Goal: Task Accomplishment & Management: Complete application form

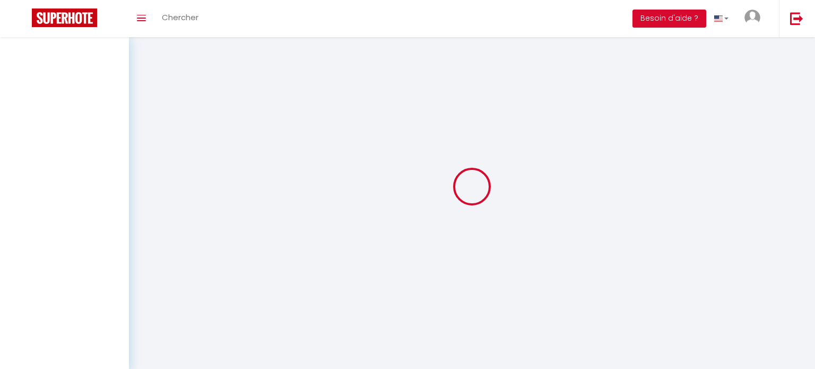
select select
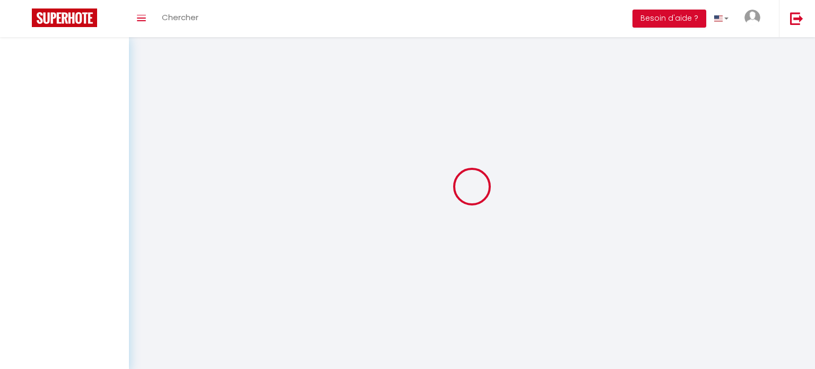
select select
checkbox input "false"
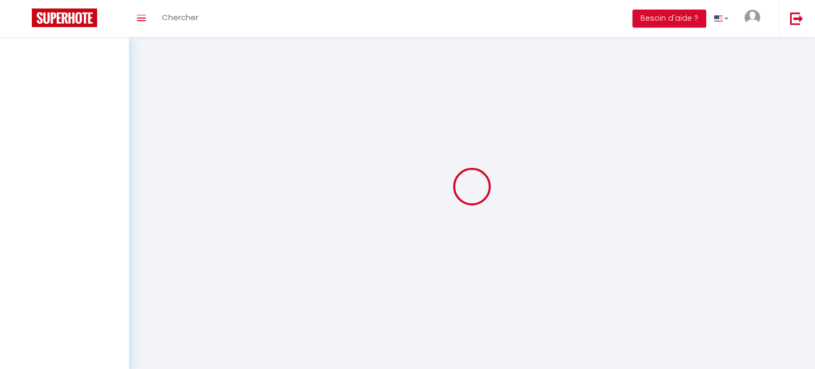
select select
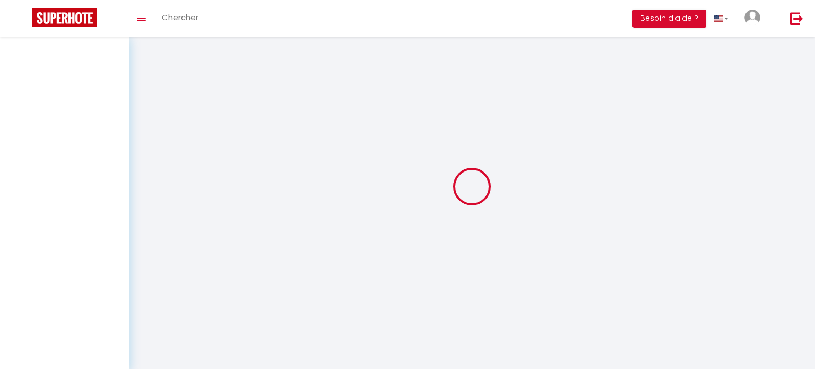
select select
checkbox input "false"
select select
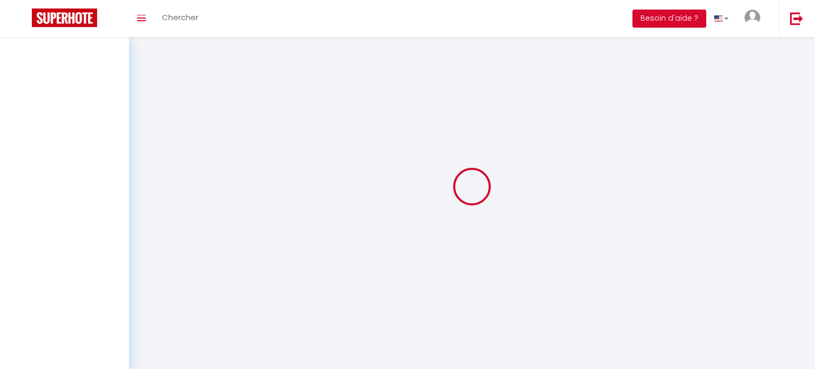
select select
checkbox input "false"
select select
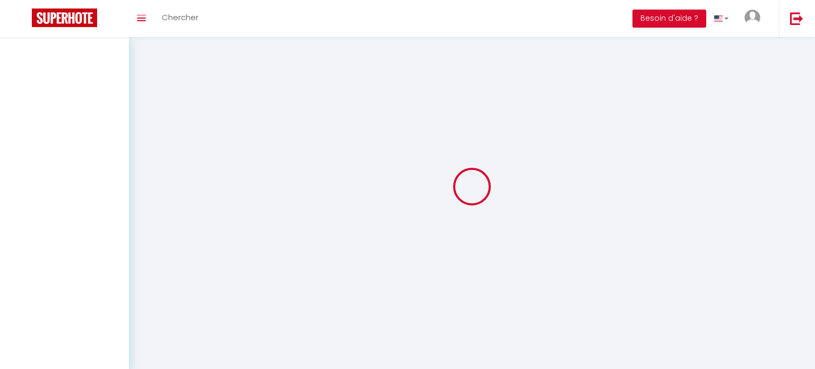
select select
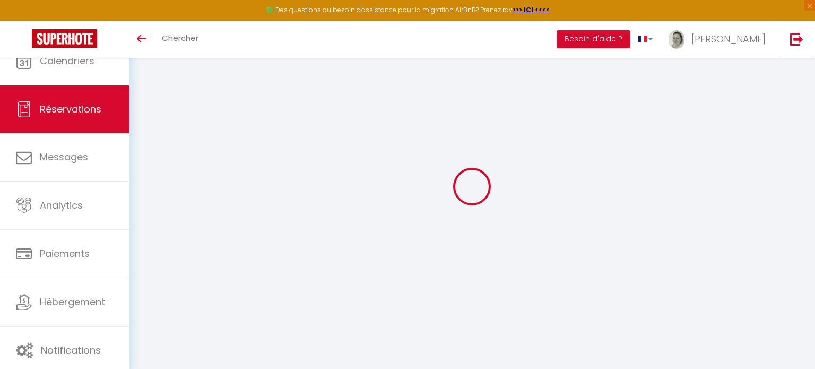
select select
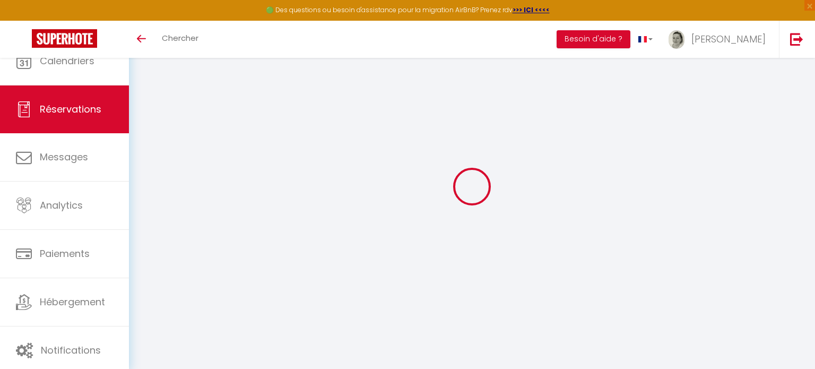
select select
checkbox input "false"
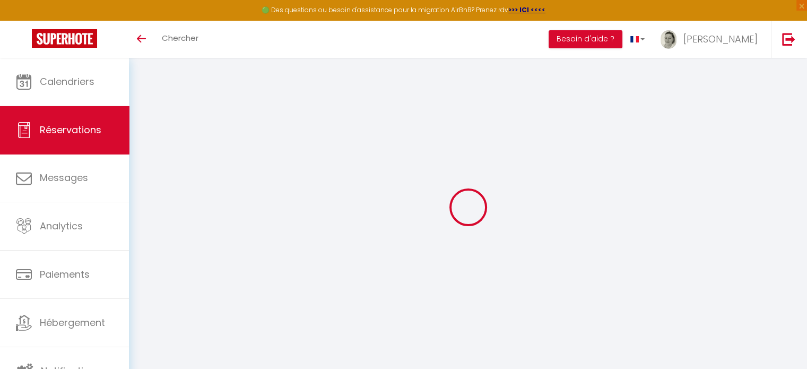
scroll to position [57, 0]
select select
checkbox input "false"
type \?0 "** THIS RESERVATION HAS BEEN PRE-PAID ** Je voyage pour affaires et il est poss…"
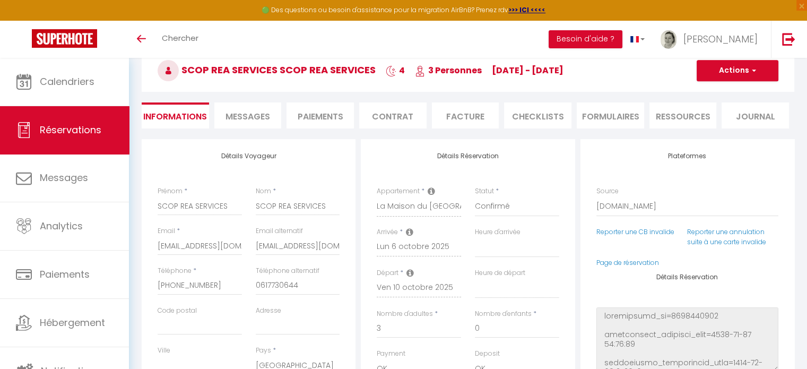
type input "90"
type input "5.47"
select select
checkbox input "false"
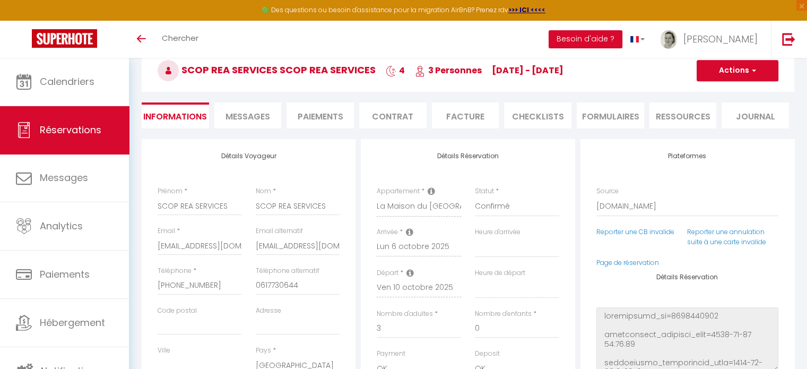
select select "18:30"
select select "07:00"
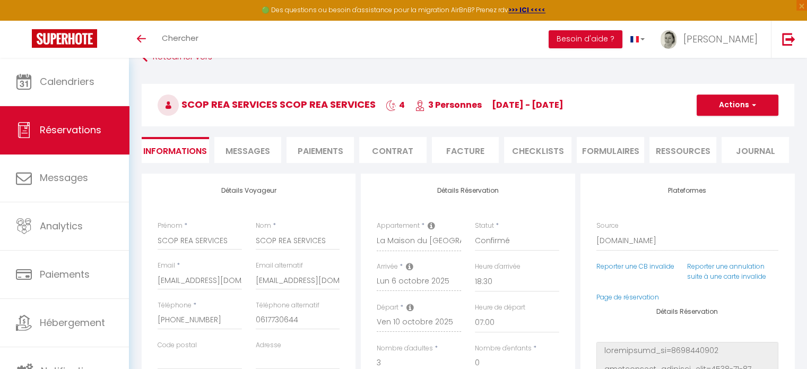
scroll to position [4, 0]
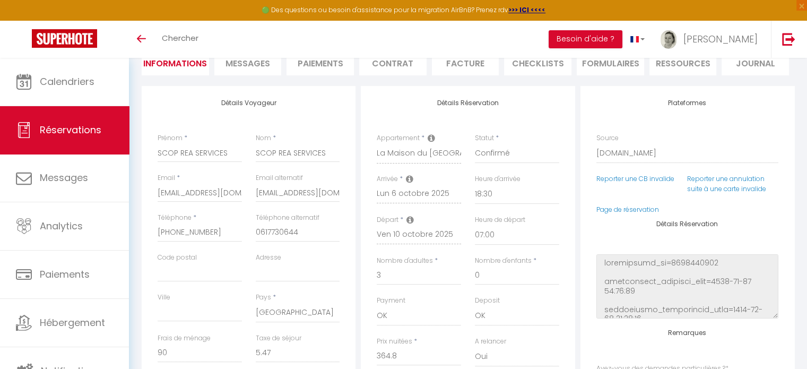
checkbox input "false"
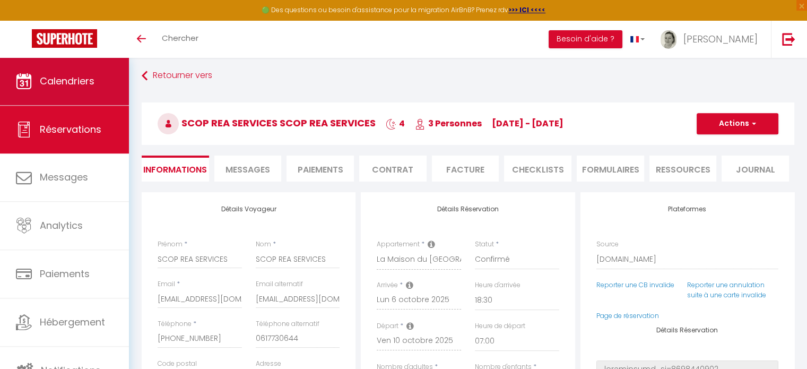
click at [90, 81] on span "Calendriers" at bounding box center [67, 80] width 55 height 13
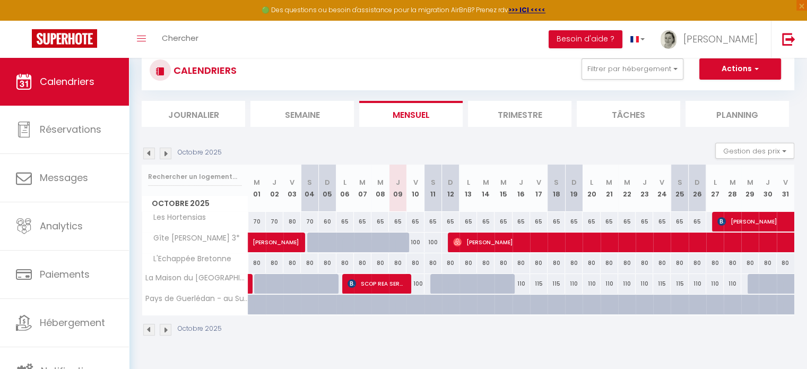
scroll to position [57, 0]
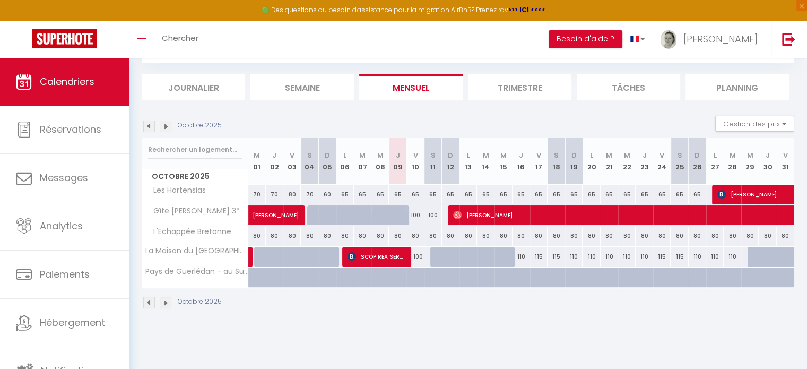
click at [679, 258] on div "115" at bounding box center [680, 257] width 18 height 20
type input "115"
type input "[DATE]"
type input "Dim 26 Octobre 2025"
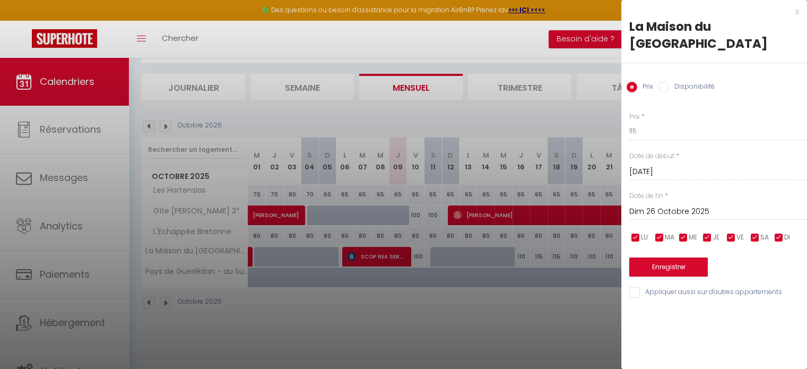
click at [796, 13] on div "x" at bounding box center [710, 11] width 178 height 13
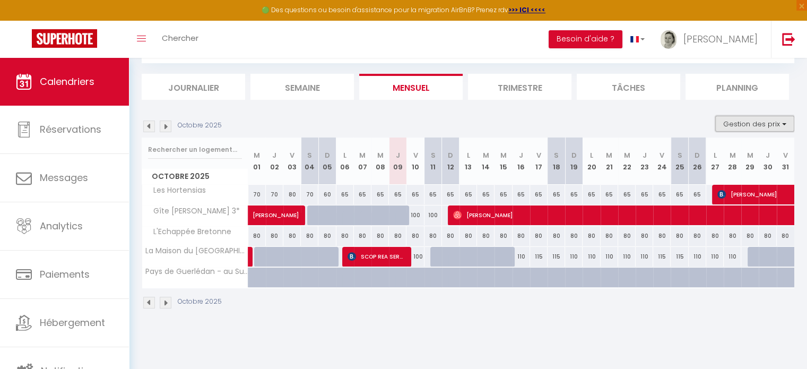
click at [767, 128] on button "Gestion des prix" at bounding box center [754, 124] width 79 height 16
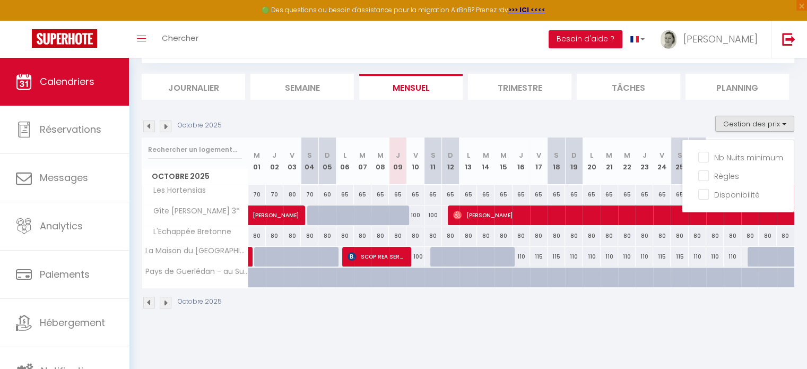
click at [667, 109] on section "Octobre 2025 Gestion des prix Nb Nuits minimum Règles Disponibilité Octobre 202…" at bounding box center [468, 212] width 653 height 214
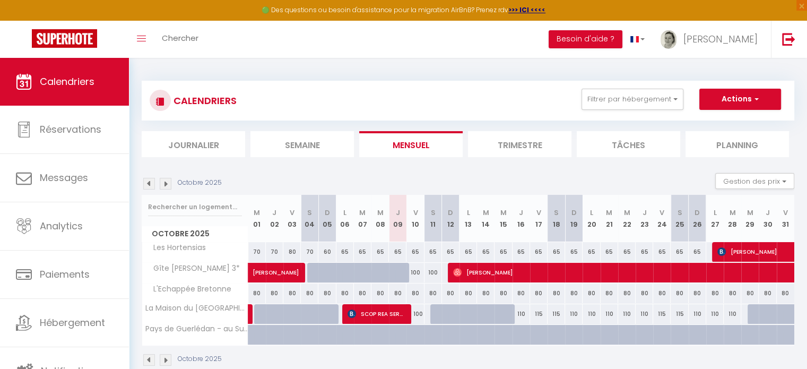
scroll to position [0, 0]
click at [753, 96] on span "button" at bounding box center [755, 98] width 6 height 11
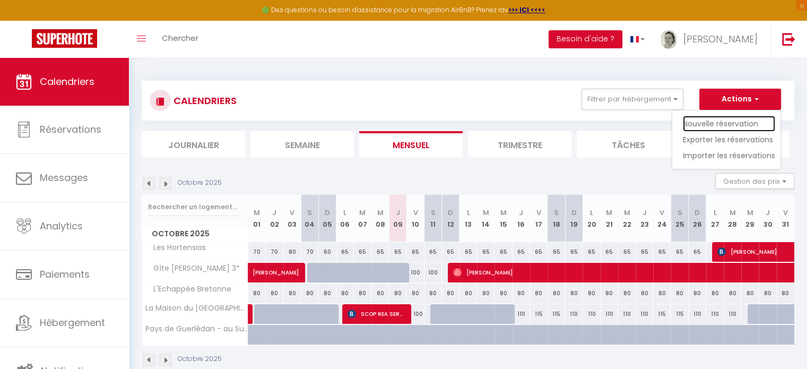
click at [741, 123] on link "Nouvelle réservation" at bounding box center [729, 124] width 92 height 16
select select
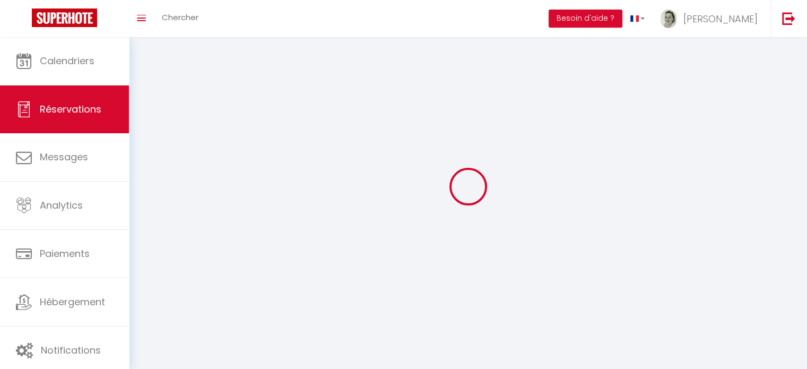
select select
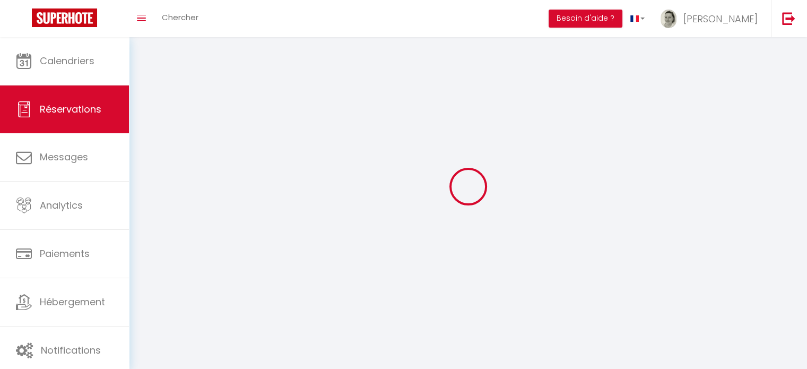
select select
checkbox input "false"
select select
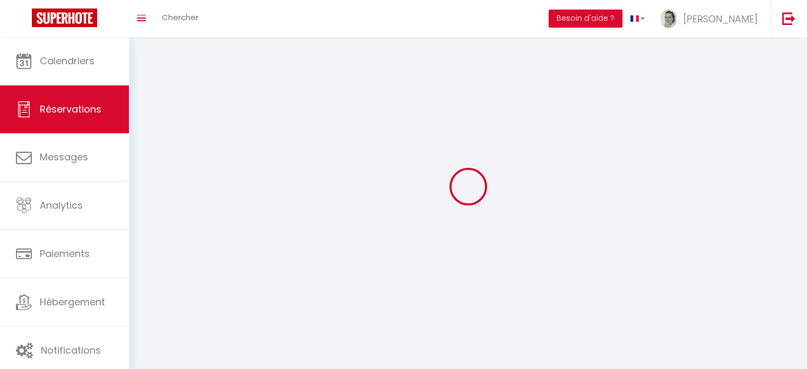
select select
checkbox input "false"
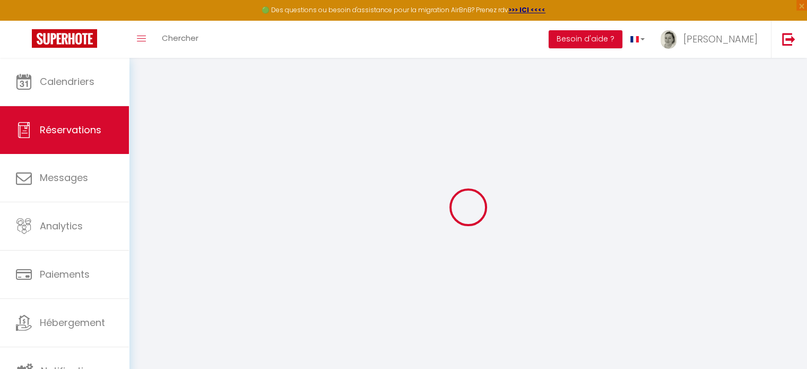
select select
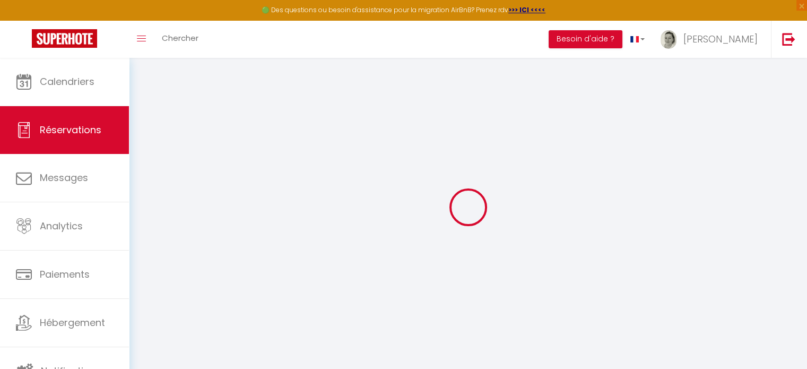
select select
checkbox input "false"
select select
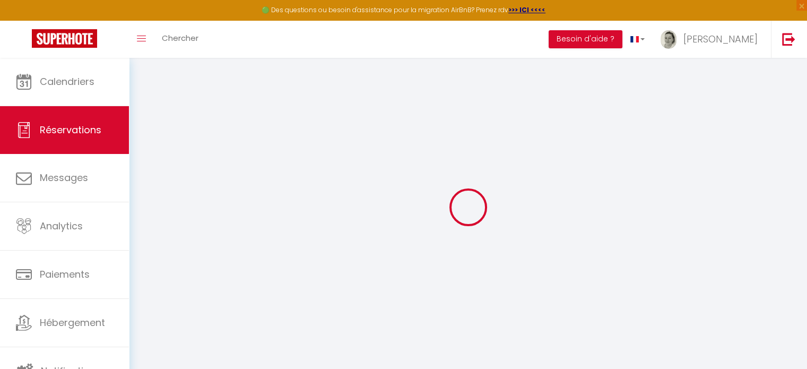
select select
checkbox input "false"
select select
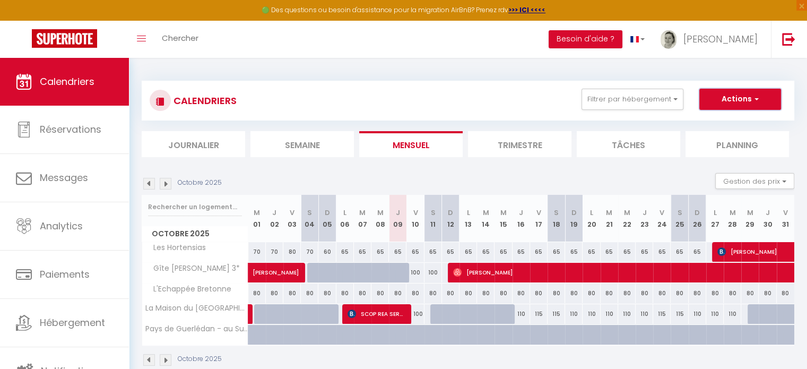
click at [759, 97] on button "Actions" at bounding box center [740, 99] width 82 height 21
click at [630, 174] on div "Octobre 2025 Gestion des prix Nb Nuits minimum Règles Disponibilité" at bounding box center [468, 184] width 653 height 22
click at [679, 311] on div "115" at bounding box center [680, 314] width 18 height 20
type input "115"
type input "[DATE]"
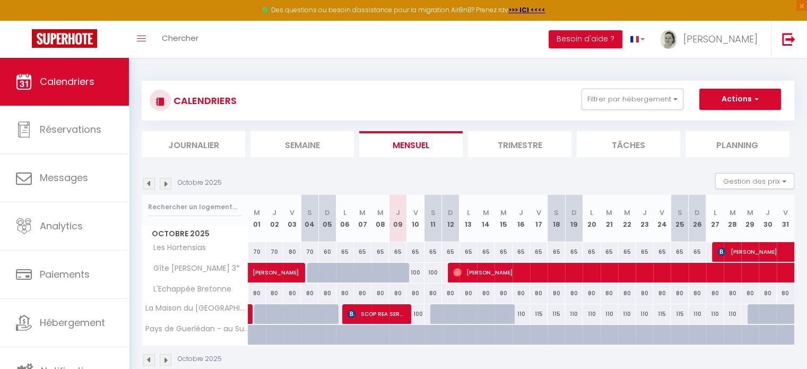
type input "Dim 26 Octobre 2025"
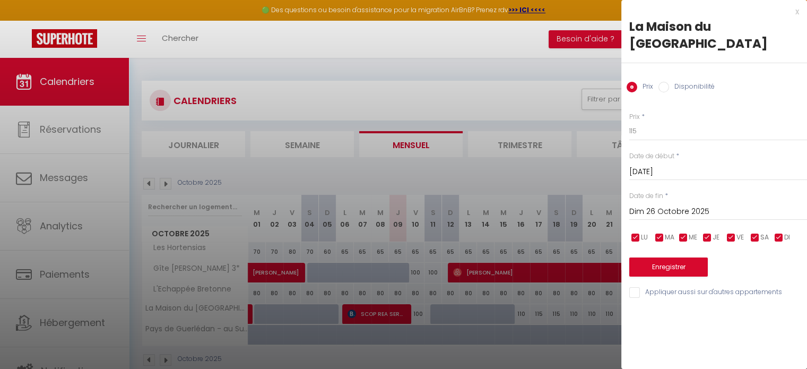
click at [527, 67] on div at bounding box center [403, 184] width 807 height 369
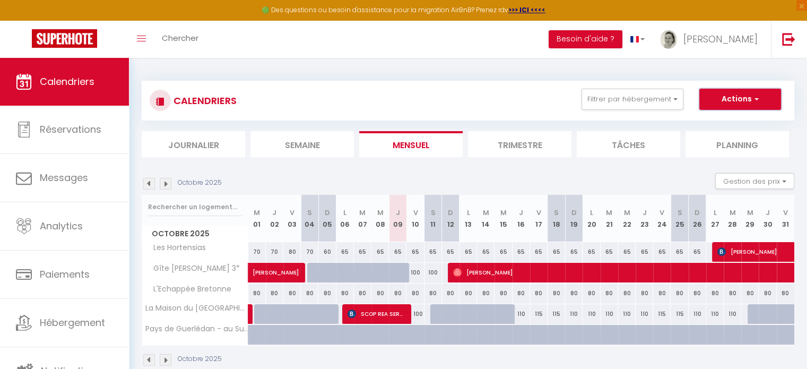
click at [770, 99] on button "Actions" at bounding box center [740, 99] width 82 height 21
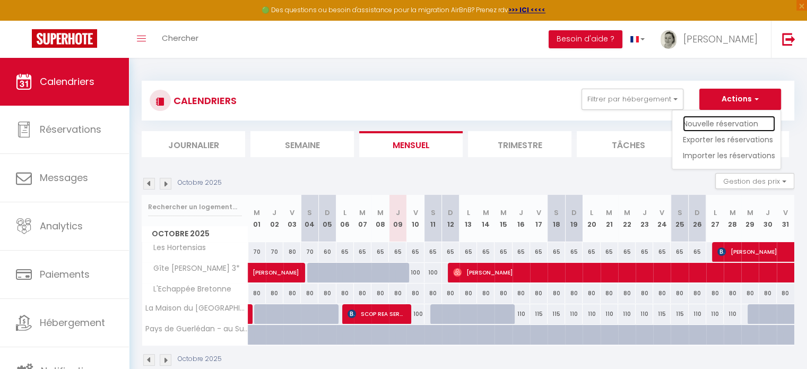
click at [740, 122] on link "Nouvelle réservation" at bounding box center [729, 124] width 92 height 16
select select
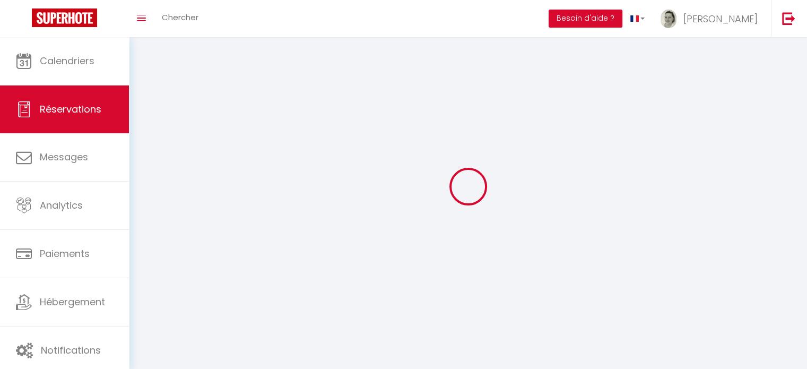
select select
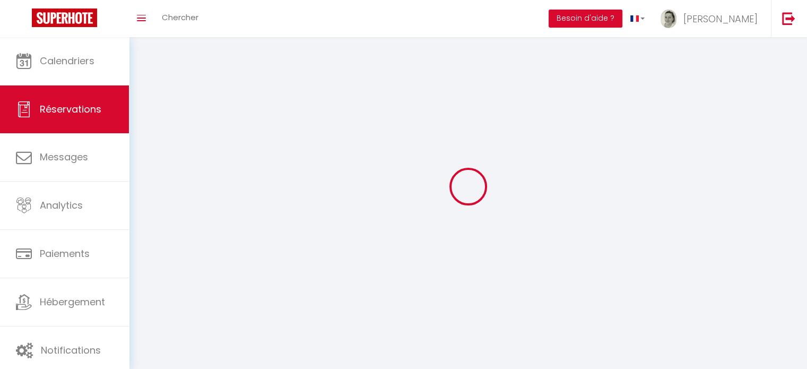
select select
checkbox input "false"
select select
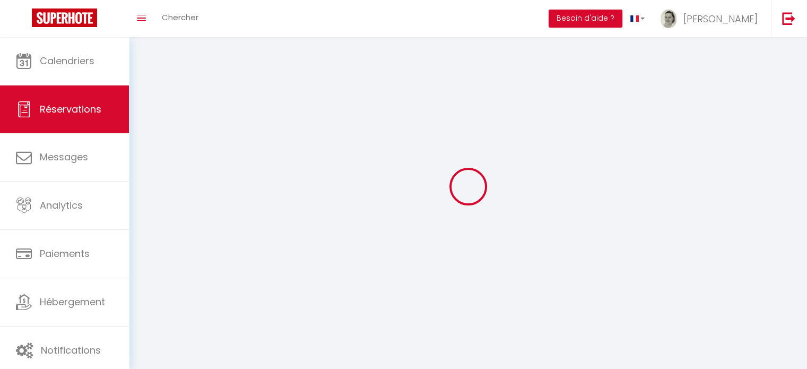
select select
checkbox input "false"
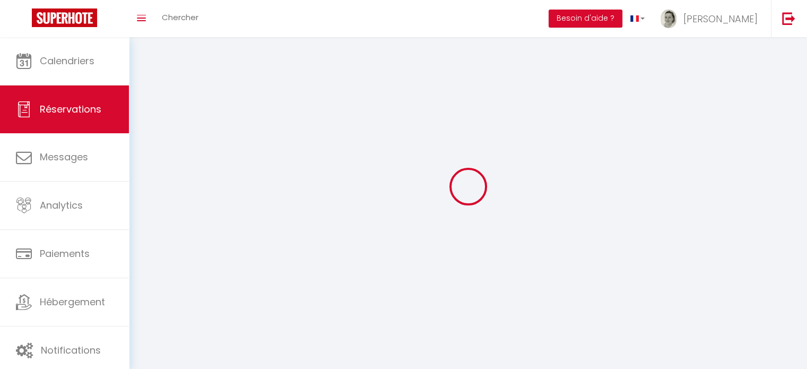
select select
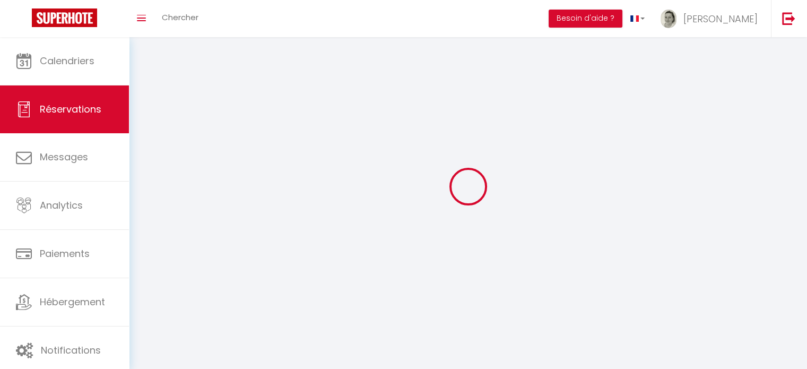
checkbox input "false"
select select
checkbox input "false"
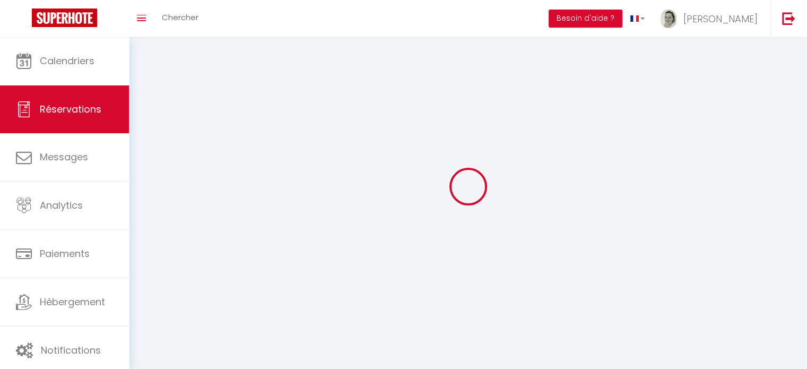
select select
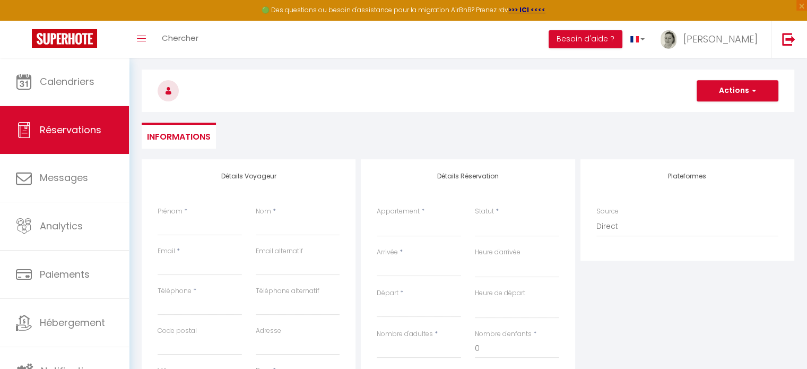
scroll to position [53, 0]
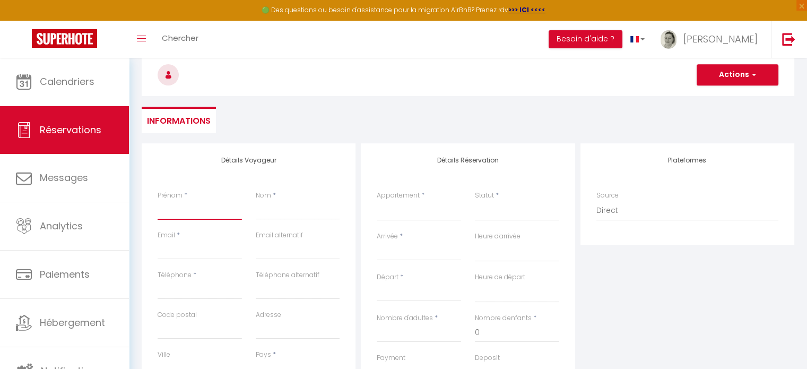
click at [204, 217] on input "Prénom" at bounding box center [200, 210] width 84 height 19
type input "I"
select select
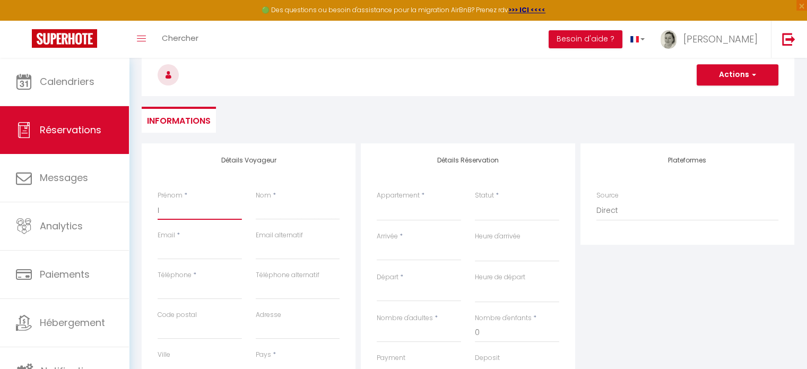
select select
checkbox input "false"
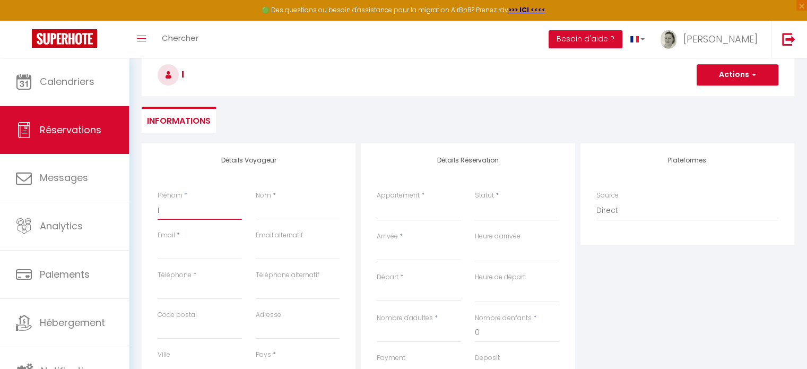
type input "Is"
select select
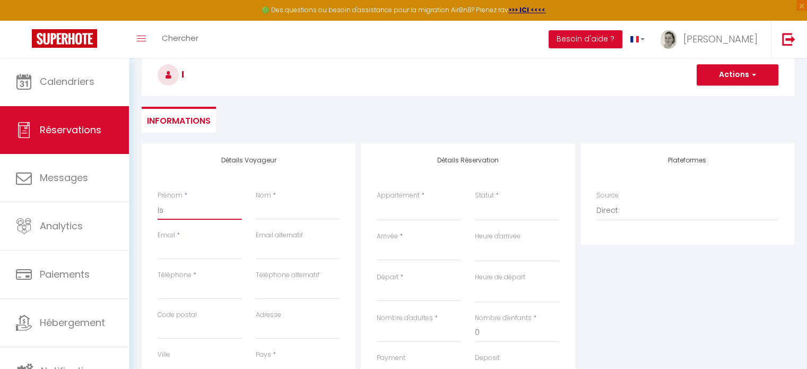
select select
checkbox input "false"
type input "Isa"
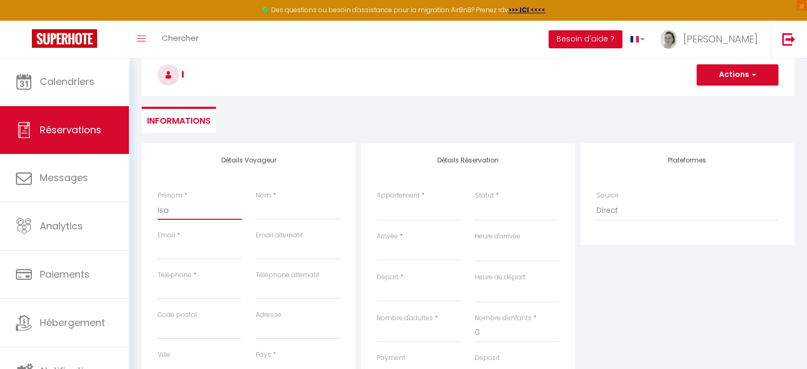
select select
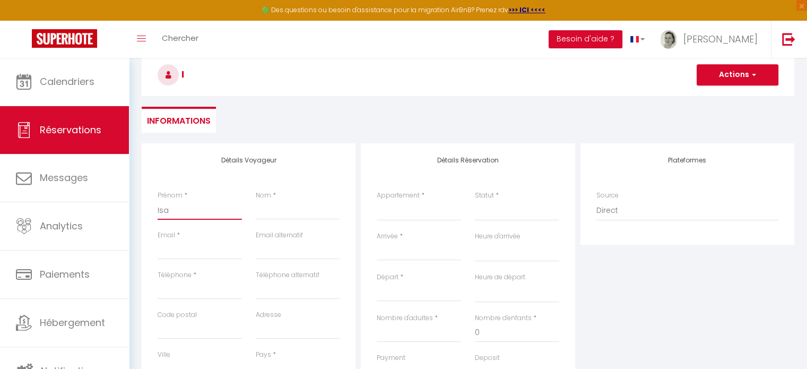
select select
checkbox input "false"
type input "Isab"
select select
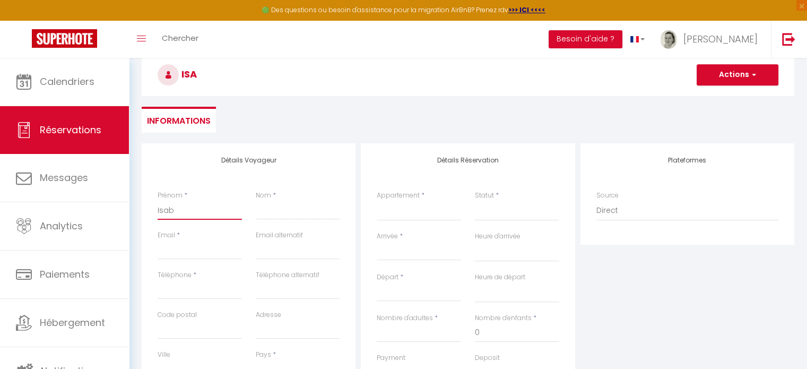
select select
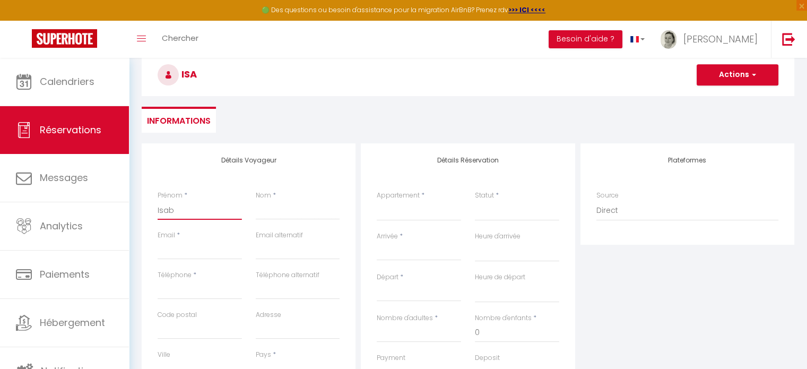
select select
checkbox input "false"
type input "Isabe"
select select
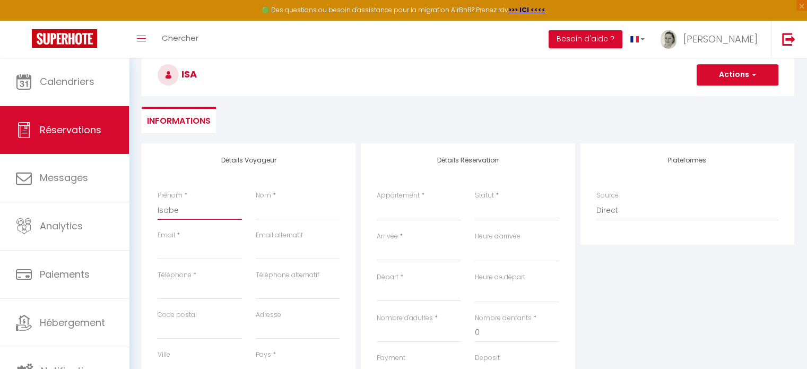
select select
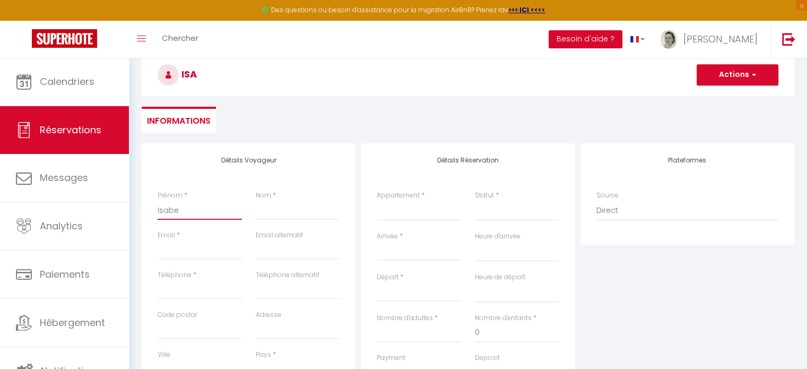
checkbox input "false"
type input "[PERSON_NAME]"
select select
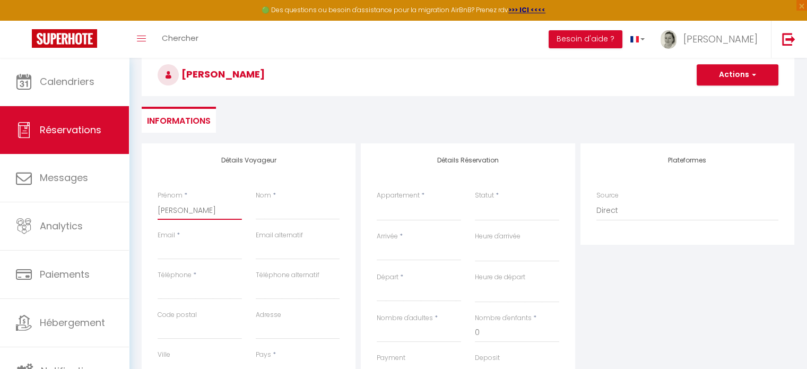
select select
checkbox input "false"
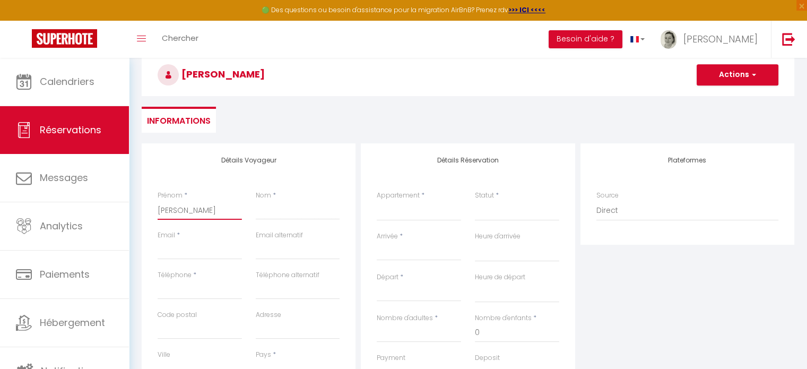
type input "Isabell"
select select
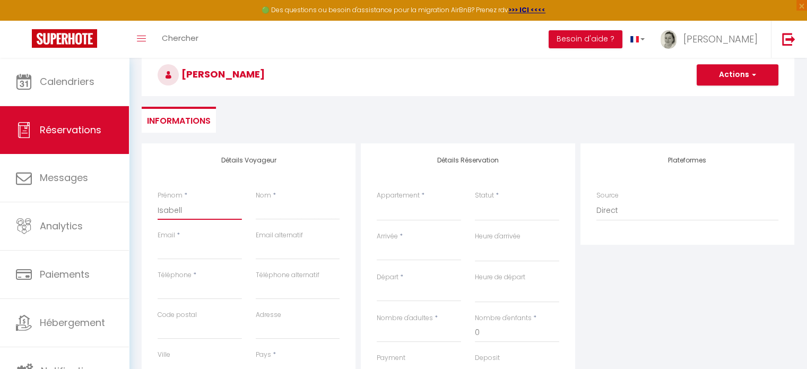
select select
checkbox input "false"
type input "[PERSON_NAME]"
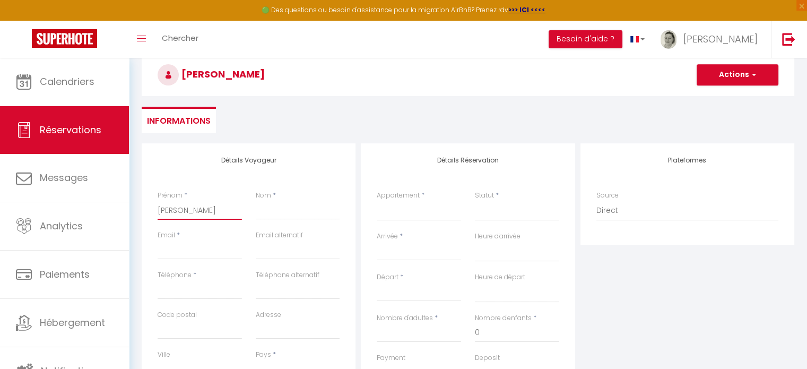
select select
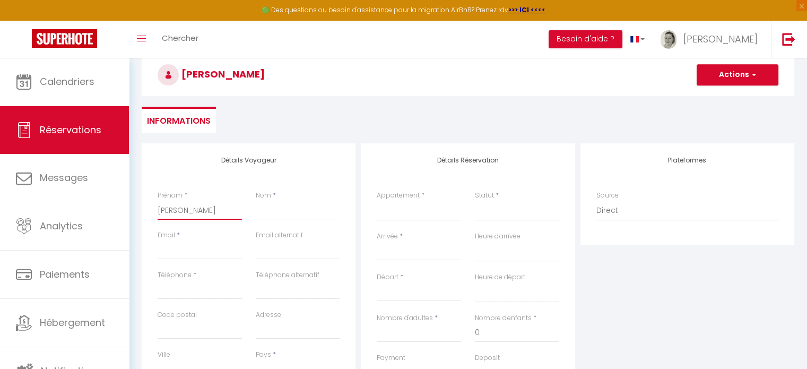
select select
checkbox input "false"
type input "[PERSON_NAME]"
type input "L"
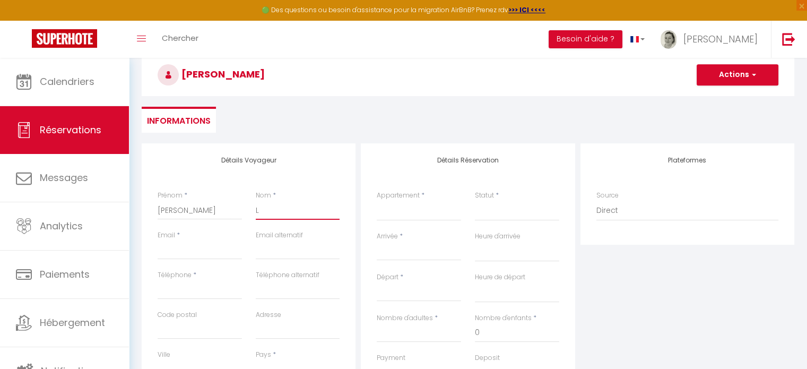
select select
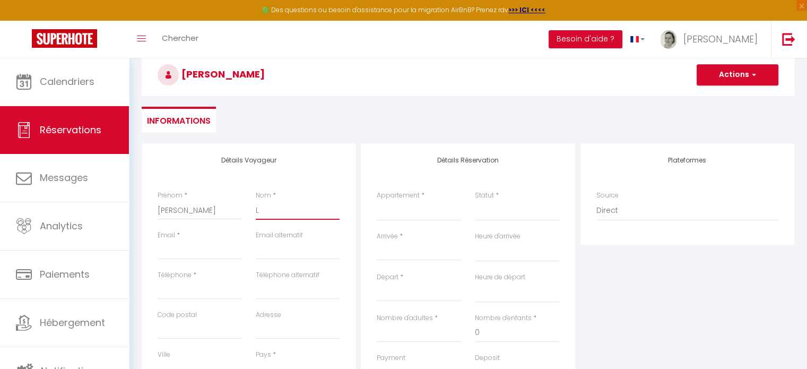
select select
checkbox input "false"
type input "LE"
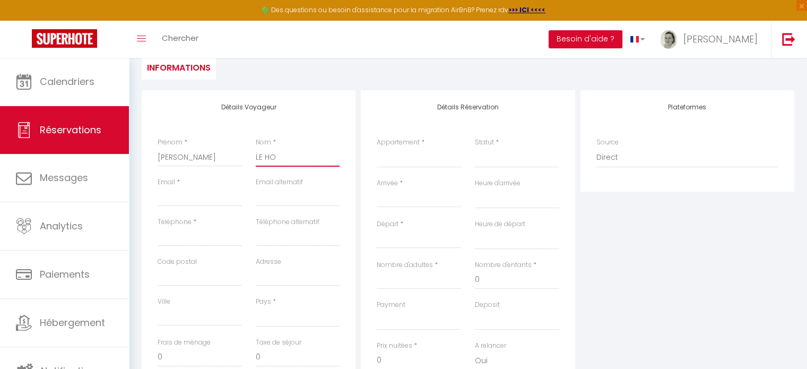
scroll to position [159, 0]
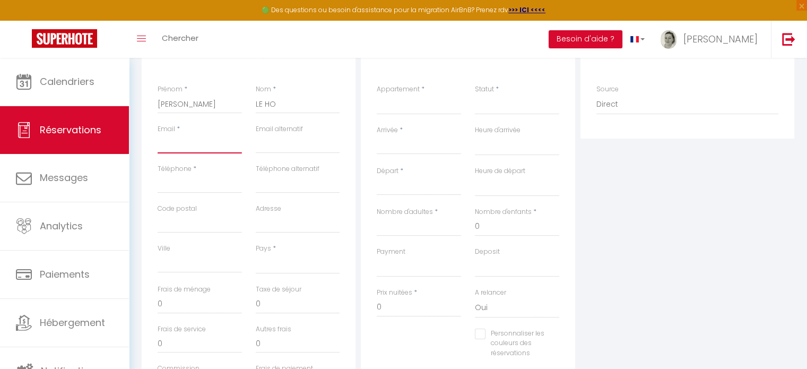
click at [193, 148] on input "Email client" at bounding box center [200, 143] width 84 height 19
click at [211, 186] on input "Téléphone" at bounding box center [200, 183] width 84 height 19
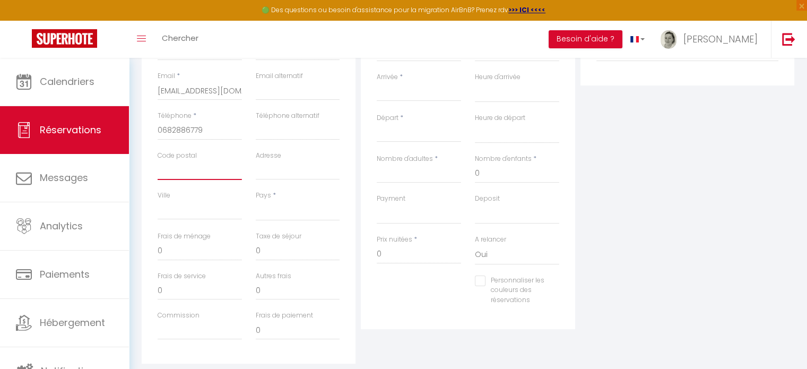
click at [211, 170] on input "Code postal" at bounding box center [200, 170] width 84 height 19
click at [280, 212] on select "[GEOGRAPHIC_DATA] [GEOGRAPHIC_DATA] [GEOGRAPHIC_DATA] [GEOGRAPHIC_DATA] [GEOGRA…" at bounding box center [298, 211] width 84 height 20
click at [256, 201] on select "[GEOGRAPHIC_DATA] [GEOGRAPHIC_DATA] [GEOGRAPHIC_DATA] [GEOGRAPHIC_DATA] [GEOGRA…" at bounding box center [298, 211] width 84 height 20
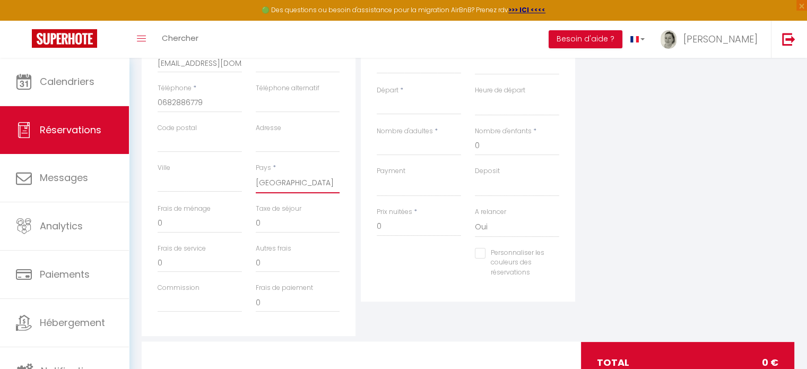
scroll to position [265, 0]
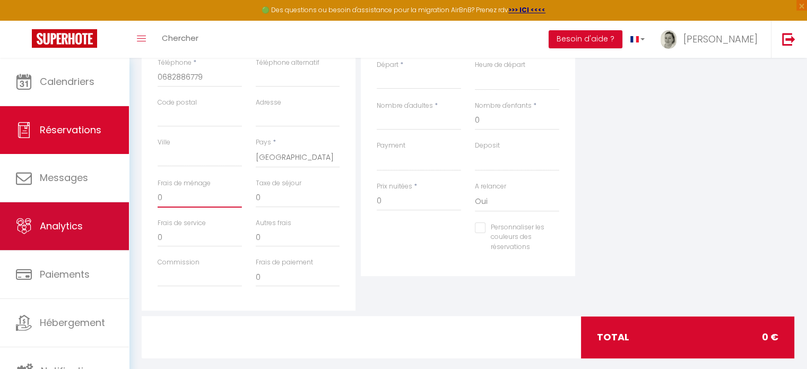
drag, startPoint x: 191, startPoint y: 206, endPoint x: 113, endPoint y: 210, distance: 78.1
click at [113, 210] on div "🟢 Des questions ou besoin d'assistance pour la migration AirBnB? Prenez rdv >>>…" at bounding box center [403, 89] width 807 height 592
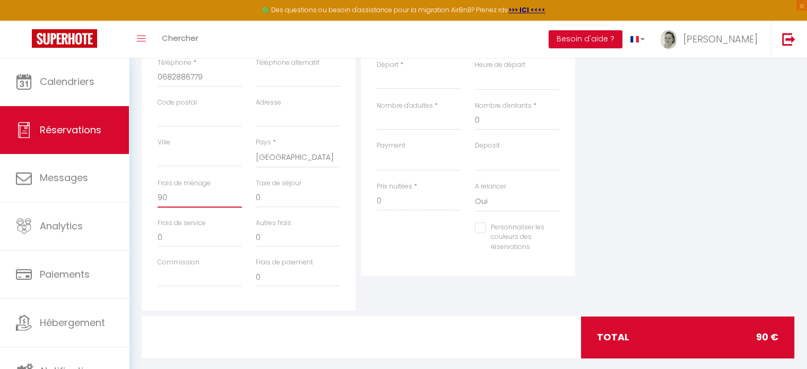
scroll to position [106, 0]
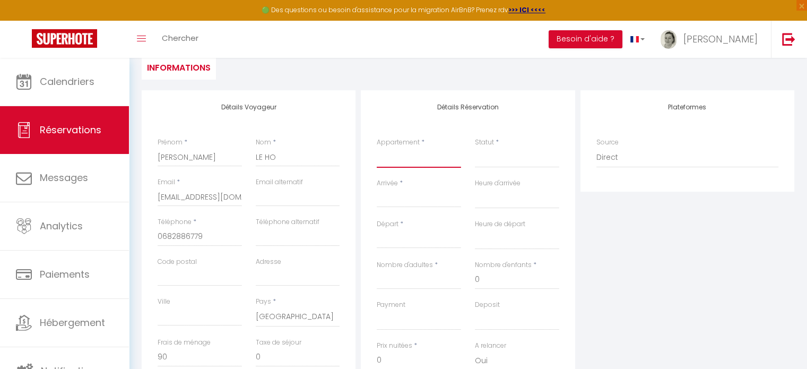
click at [408, 160] on select "Pays de Guerlédan - au Sud des [GEOGRAPHIC_DATA] Gîte [PERSON_NAME] 3* La Maiso…" at bounding box center [419, 158] width 84 height 20
click at [377, 148] on select "Pays de Guerlédan - au Sud des [GEOGRAPHIC_DATA] Gîte [PERSON_NAME] 3* La Maiso…" at bounding box center [419, 158] width 84 height 20
click at [411, 162] on select "Pays de Guerlédan - au Sud des [GEOGRAPHIC_DATA] Gîte [PERSON_NAME] 3* La Maiso…" at bounding box center [419, 158] width 84 height 20
click at [414, 159] on select "Pays de Guerlédan - au Sud des [GEOGRAPHIC_DATA] Gîte [PERSON_NAME] 3* La Maiso…" at bounding box center [419, 158] width 84 height 20
click at [438, 157] on select "Pays de Guerlédan - au Sud des [GEOGRAPHIC_DATA] Gîte [PERSON_NAME] 3* La Maiso…" at bounding box center [419, 158] width 84 height 20
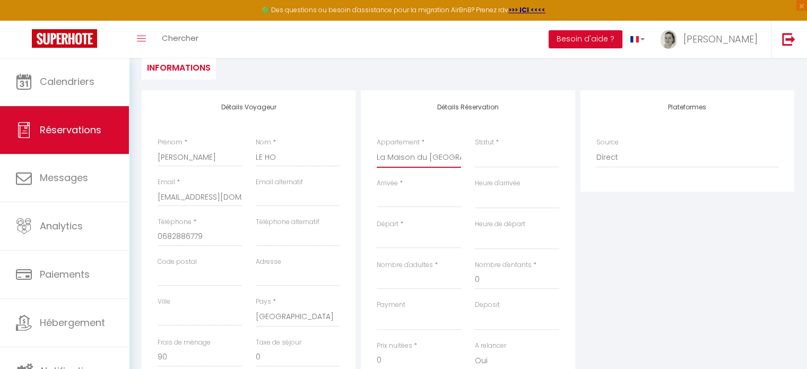
click at [377, 148] on select "Pays de Guerlédan - au Sud des [GEOGRAPHIC_DATA] Gîte [PERSON_NAME] 3* La Maiso…" at bounding box center [419, 158] width 84 height 20
click at [417, 201] on input "Arrivée" at bounding box center [419, 199] width 84 height 14
click at [389, 197] on input "Arrivée" at bounding box center [419, 199] width 84 height 14
click at [399, 207] on div "Arrivée * < [DATE] > Dim Lun Mar Mer Jeu Ven Sam 1 2 3 4 5 6 7 8 9 10 11 12 13 …" at bounding box center [419, 198] width 98 height 41
click at [401, 198] on input "Arrivée" at bounding box center [419, 199] width 84 height 14
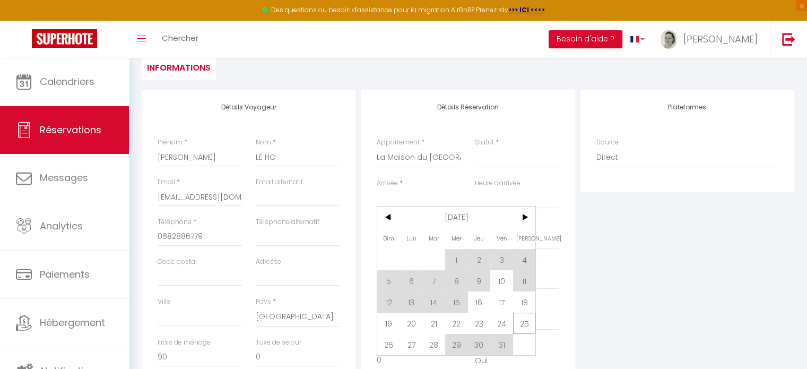
click at [521, 322] on span "25" at bounding box center [524, 323] width 23 height 21
click at [524, 325] on select "OK KO" at bounding box center [517, 320] width 84 height 20
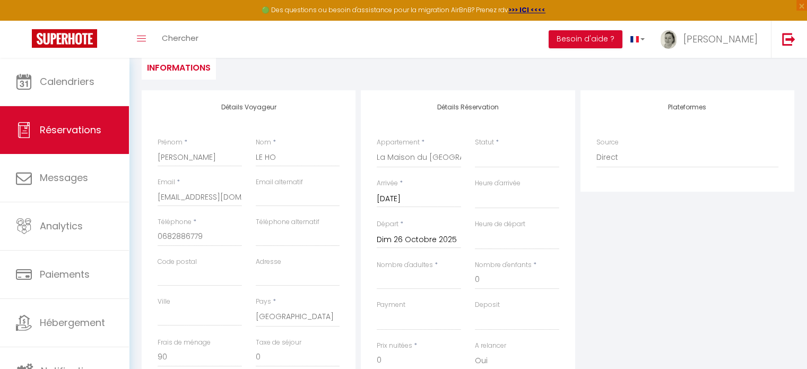
click at [422, 238] on input "Dim 26 Octobre 2025" at bounding box center [419, 240] width 84 height 14
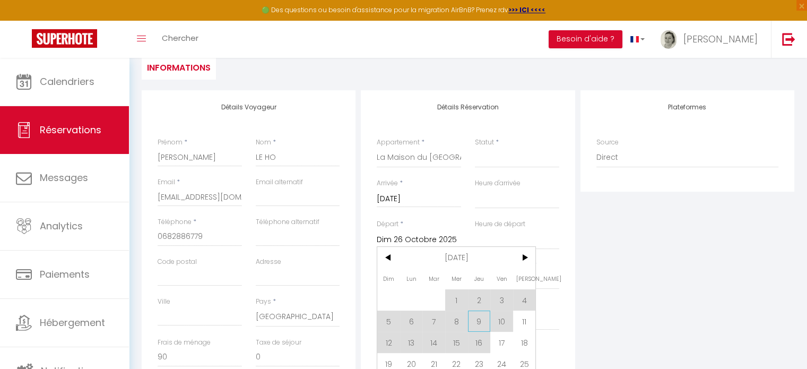
scroll to position [159, 0]
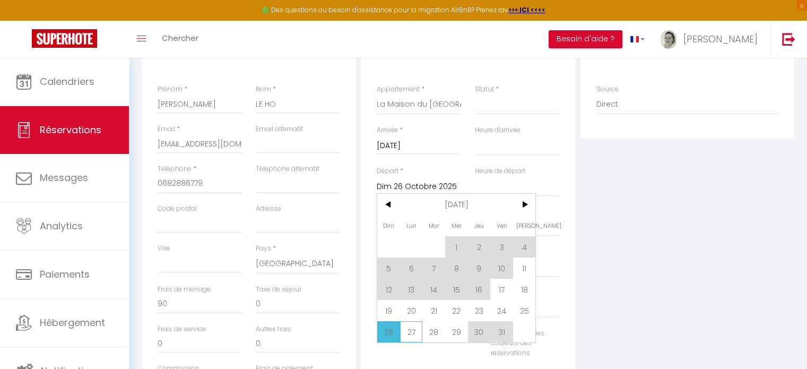
click at [410, 333] on span "27" at bounding box center [411, 331] width 23 height 21
click at [410, 333] on div "Personnaliser les couleurs des réservations #D7092E" at bounding box center [468, 348] width 196 height 41
click at [411, 333] on div "Personnaliser les couleurs des réservations #D7092E" at bounding box center [468, 348] width 196 height 41
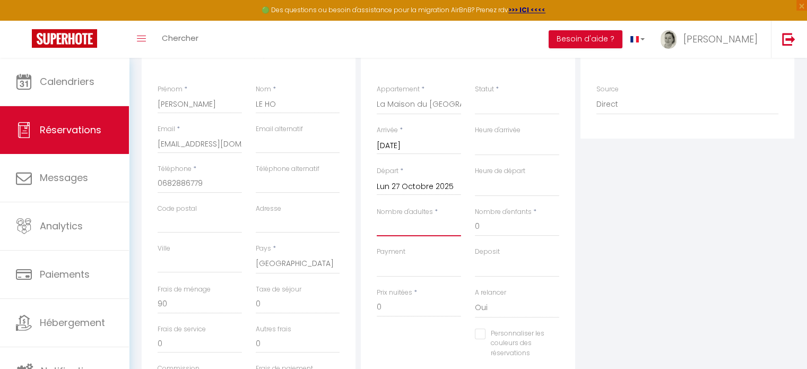
click at [410, 222] on input "Nombre d'adultes" at bounding box center [419, 226] width 84 height 19
click at [411, 230] on input "Nombre d'adultes" at bounding box center [419, 226] width 84 height 19
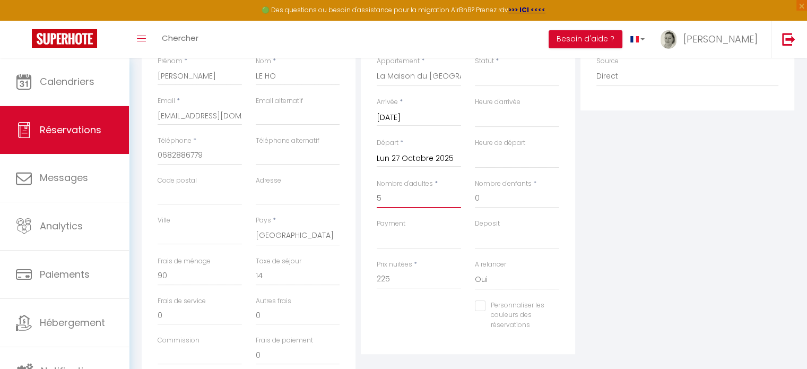
scroll to position [212, 0]
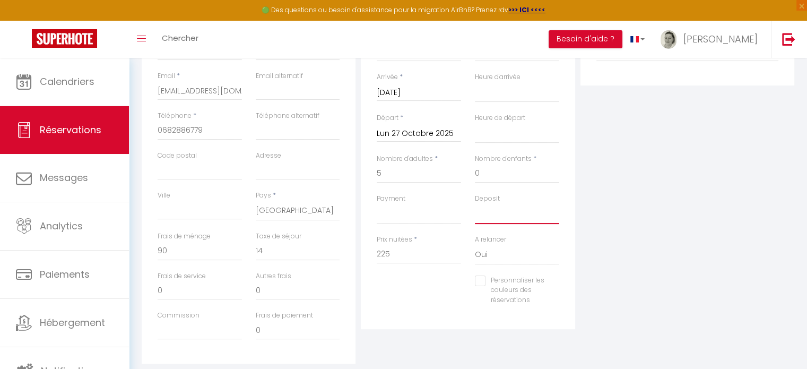
click at [501, 215] on select "OK KO" at bounding box center [517, 214] width 84 height 20
click at [654, 213] on div "Plateformes Source Direct [DOMAIN_NAME] [DOMAIN_NAME] Chalet montagne Expedia G…" at bounding box center [687, 173] width 219 height 379
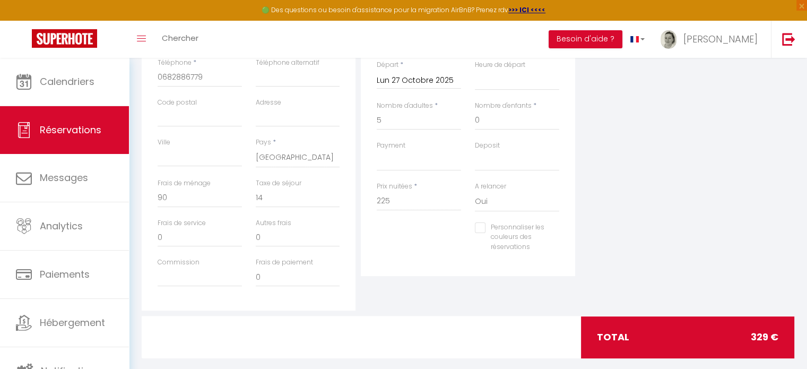
scroll to position [281, 0]
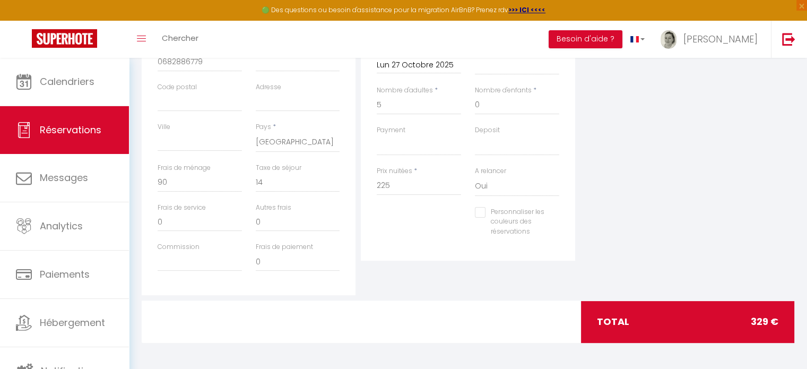
click at [603, 248] on div "Plateformes Source Direct [DOMAIN_NAME] [DOMAIN_NAME] Chalet montagne Expedia G…" at bounding box center [687, 105] width 219 height 379
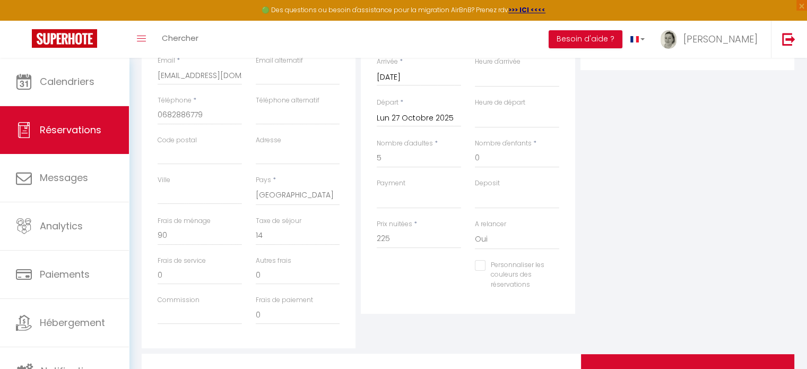
click at [639, 165] on div "Plateformes Source Direct [DOMAIN_NAME] [DOMAIN_NAME] Chalet montagne Expedia G…" at bounding box center [687, 158] width 219 height 379
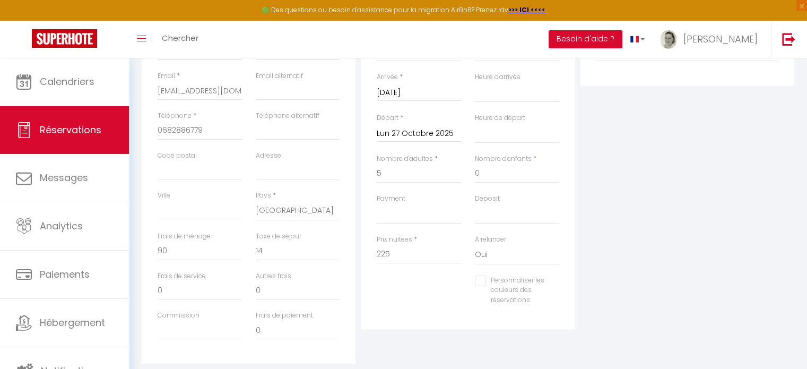
scroll to position [0, 0]
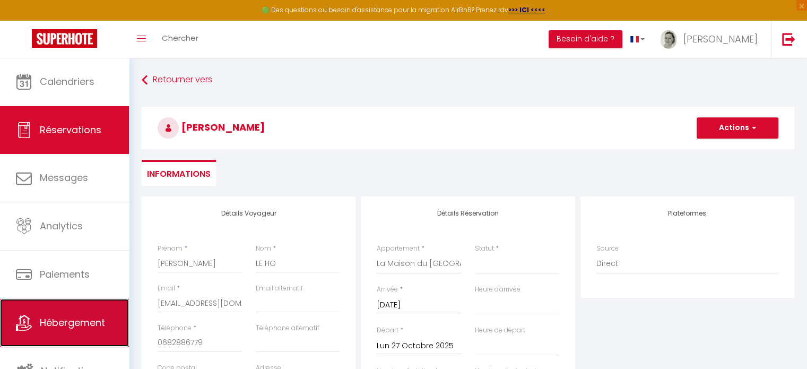
click at [64, 315] on link "Hébergement" at bounding box center [64, 323] width 129 height 48
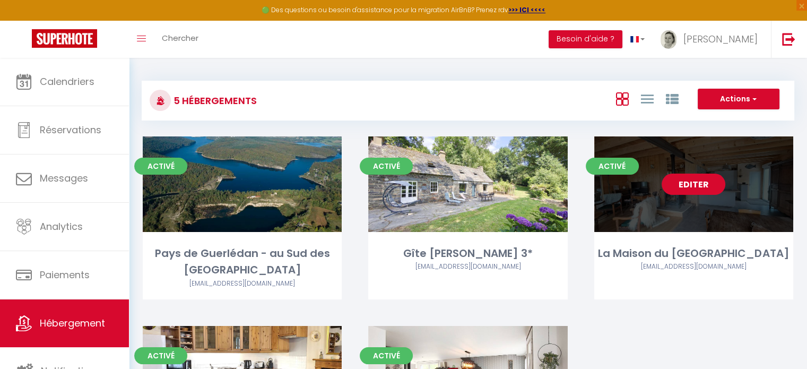
click at [711, 193] on link "Editer" at bounding box center [694, 184] width 64 height 21
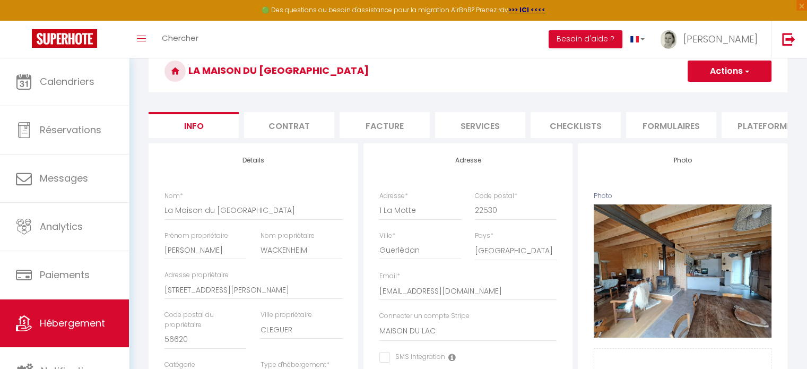
scroll to position [106, 0]
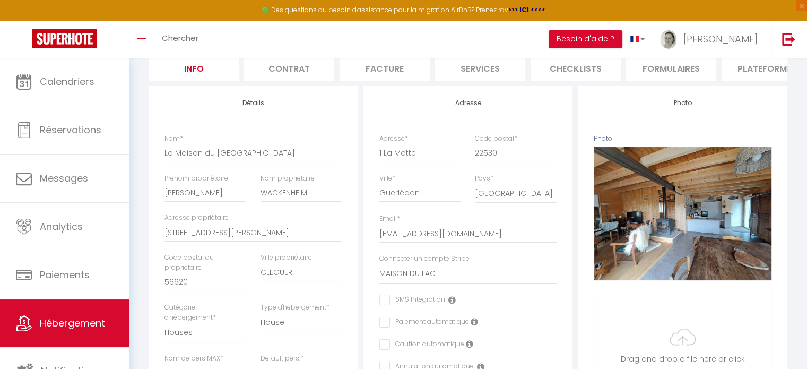
click at [757, 72] on li "Plateformes" at bounding box center [767, 68] width 90 height 26
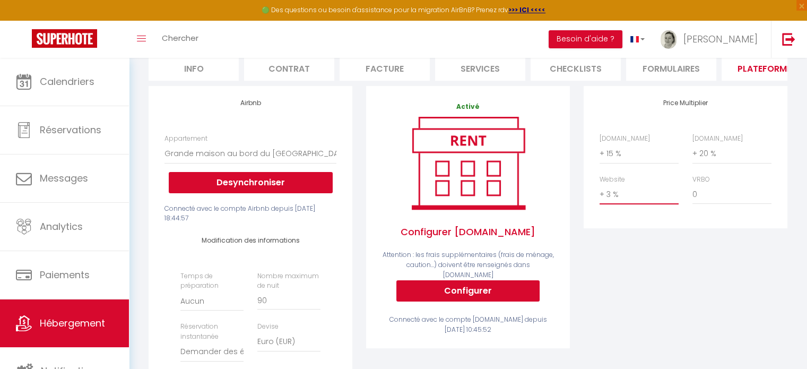
click at [633, 204] on select "0 + 1 % + 2 % + 3 % + 4 % + 5 % + 6 % + 7 % + 8 % + 9 %" at bounding box center [639, 194] width 79 height 20
click at [600, 192] on select "0 + 1 % + 2 % + 3 % + 4 % + 5 % + 6 % + 7 % + 8 % + 9 %" at bounding box center [639, 194] width 79 height 20
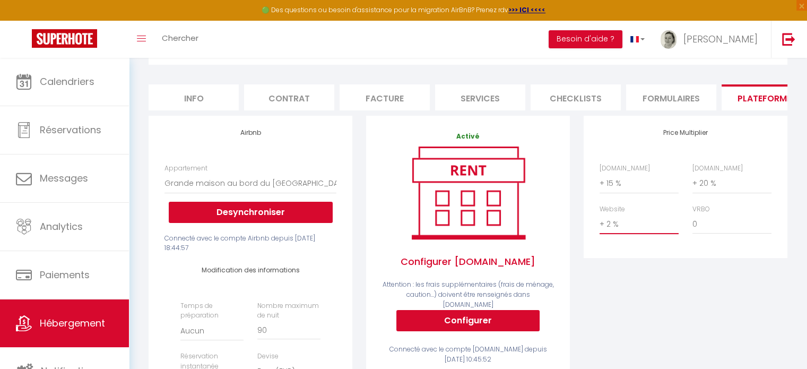
scroll to position [53, 0]
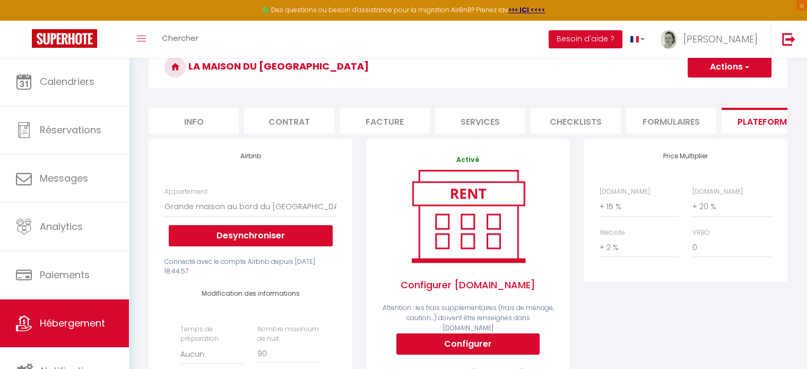
click at [743, 65] on span "button" at bounding box center [746, 67] width 7 height 11
click at [729, 93] on link "Enregistrer" at bounding box center [729, 90] width 84 height 14
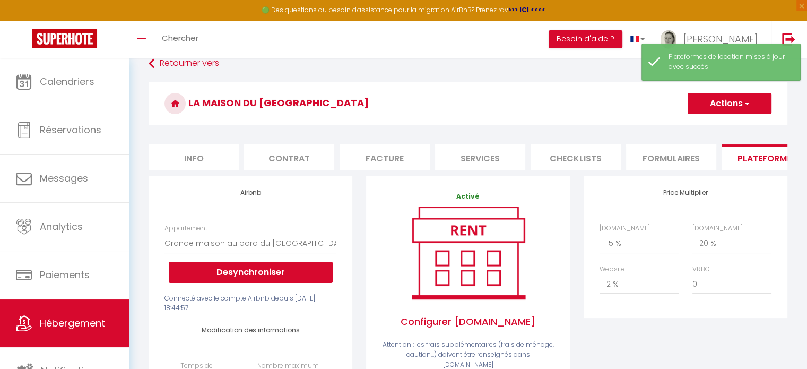
scroll to position [0, 0]
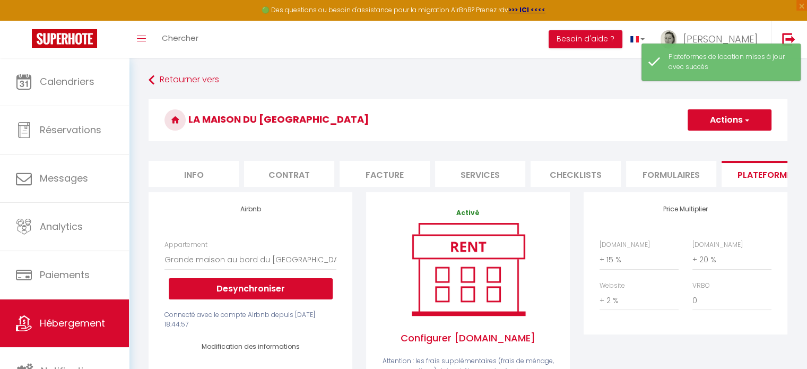
click at [200, 177] on li "Info" at bounding box center [194, 174] width 90 height 26
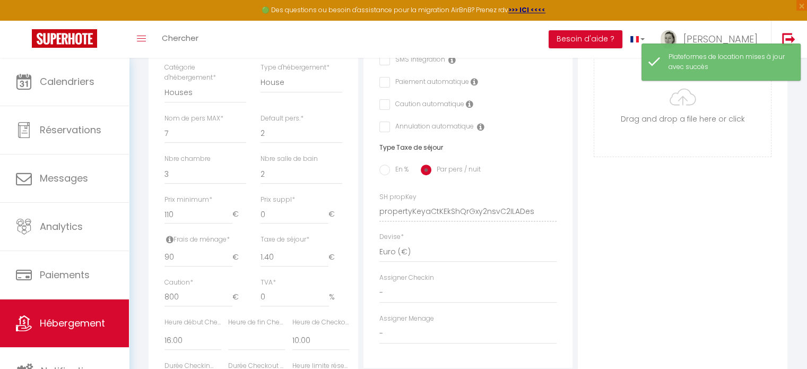
scroll to position [371, 0]
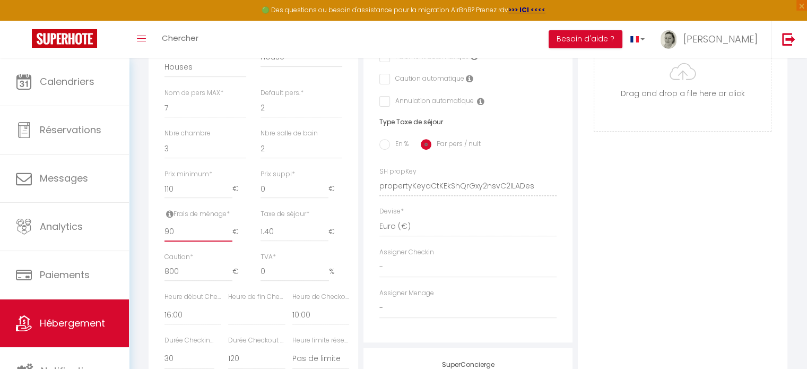
drag, startPoint x: 199, startPoint y: 246, endPoint x: 151, endPoint y: 250, distance: 48.5
click at [151, 250] on div "Détails Nom * La Maison du [GEOGRAPHIC_DATA] Prénom propriétaire [PERSON_NAME] …" at bounding box center [254, 147] width 210 height 653
click at [169, 218] on icon at bounding box center [169, 214] width 7 height 8
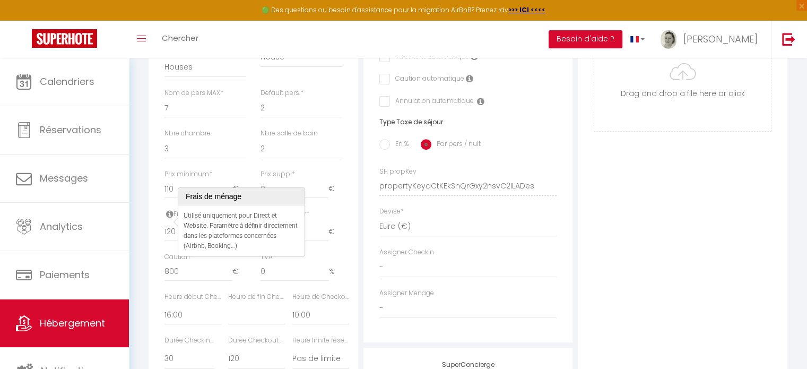
click at [155, 228] on div "Détails Nom * La Maison du [GEOGRAPHIC_DATA] Prénom propriétaire [PERSON_NAME] …" at bounding box center [254, 147] width 210 height 653
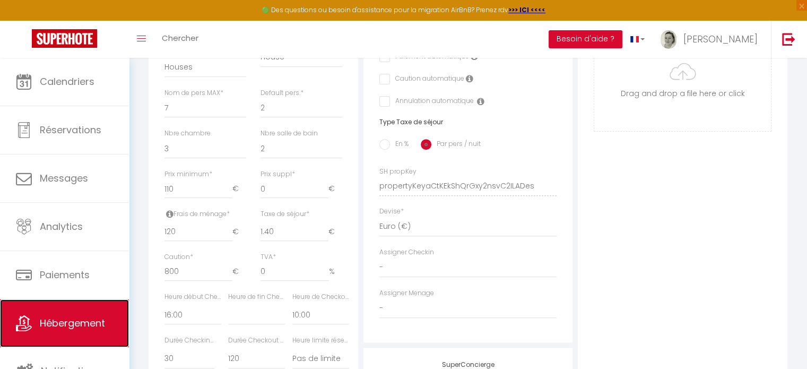
click at [97, 324] on span "Hébergement" at bounding box center [72, 322] width 65 height 13
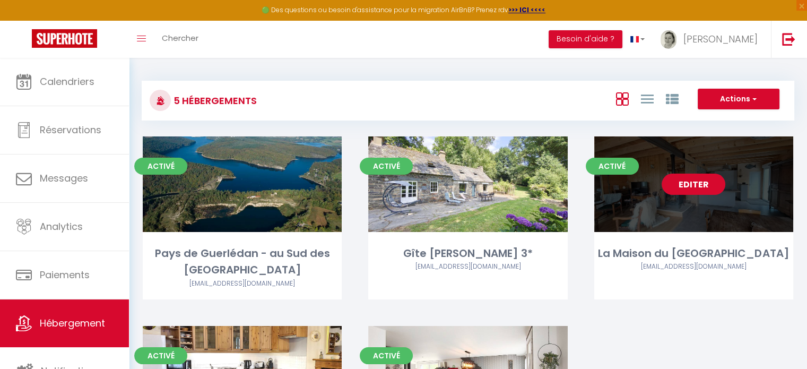
click at [703, 179] on link "Editer" at bounding box center [694, 184] width 64 height 21
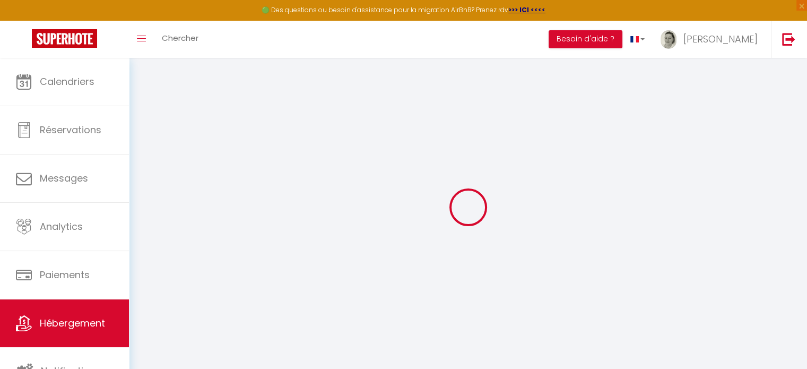
scroll to position [53, 0]
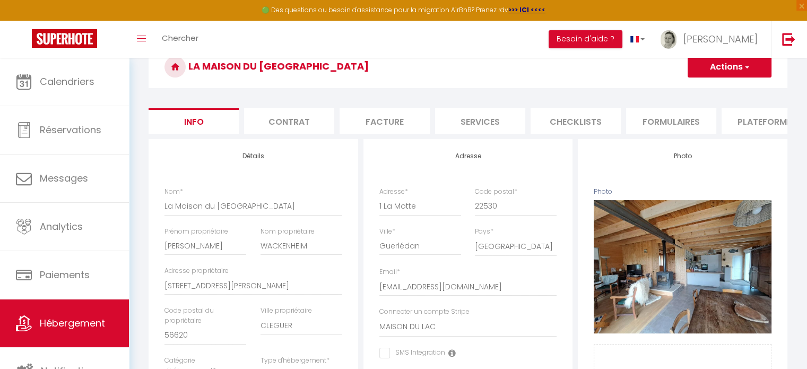
click at [760, 124] on li "Plateformes" at bounding box center [767, 121] width 90 height 26
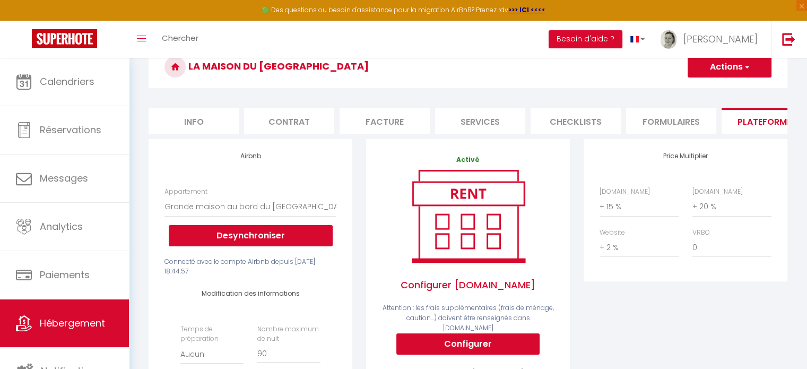
scroll to position [106, 0]
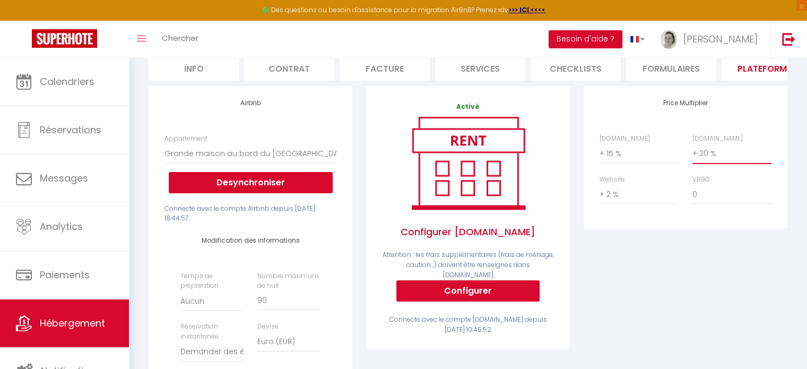
click at [714, 163] on select "0 + 1 % + 2 % + 3 % + 4 % + 5 % + 6 % + 7 % + 8 % + 9 %" at bounding box center [731, 153] width 79 height 20
click at [711, 163] on select "0 + 1 % + 2 % + 3 % + 4 % + 5 % + 6 % + 7 % + 8 % + 9 %" at bounding box center [731, 153] width 79 height 20
click at [692, 151] on select "0 + 1 % + 2 % + 3 % + 4 % + 5 % + 6 % + 7 % + 8 % + 9 %" at bounding box center [731, 153] width 79 height 20
click at [635, 204] on select "0 + 1 % + 2 % + 3 % + 4 % + 5 % + 6 % + 7 % + 8 % + 9 %" at bounding box center [639, 194] width 79 height 20
click at [600, 192] on select "0 + 1 % + 2 % + 3 % + 4 % + 5 % + 6 % + 7 % + 8 % + 9 %" at bounding box center [639, 194] width 79 height 20
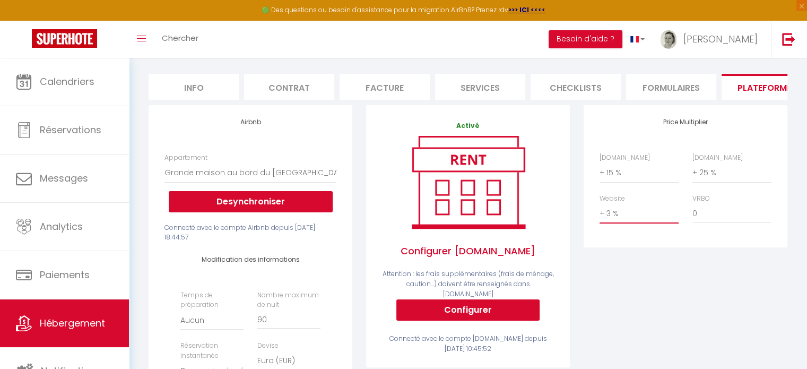
scroll to position [53, 0]
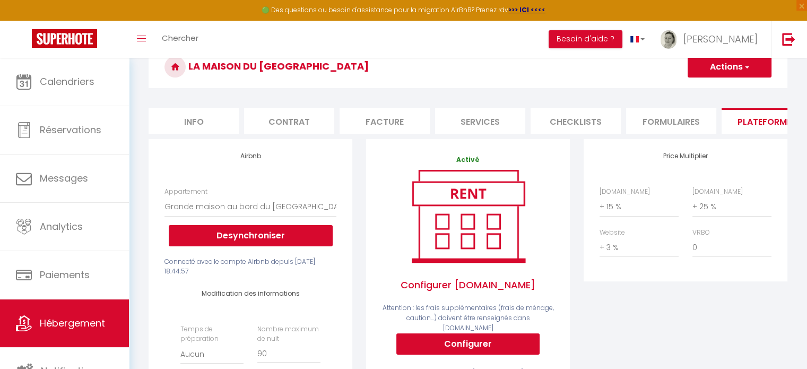
click at [738, 69] on button "Actions" at bounding box center [730, 66] width 84 height 21
click at [732, 91] on link "Enregistrer" at bounding box center [729, 90] width 84 height 14
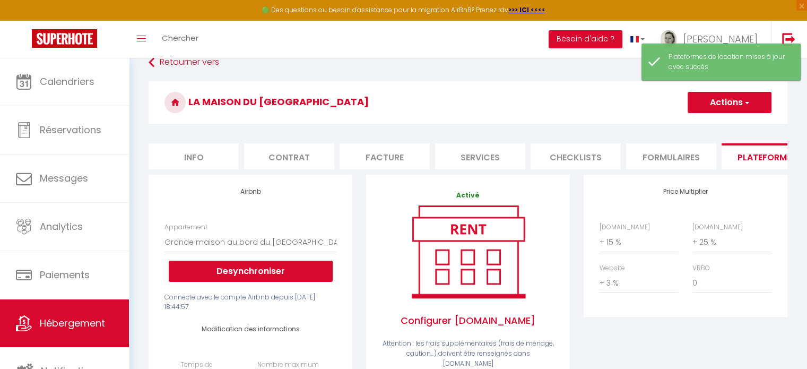
scroll to position [0, 0]
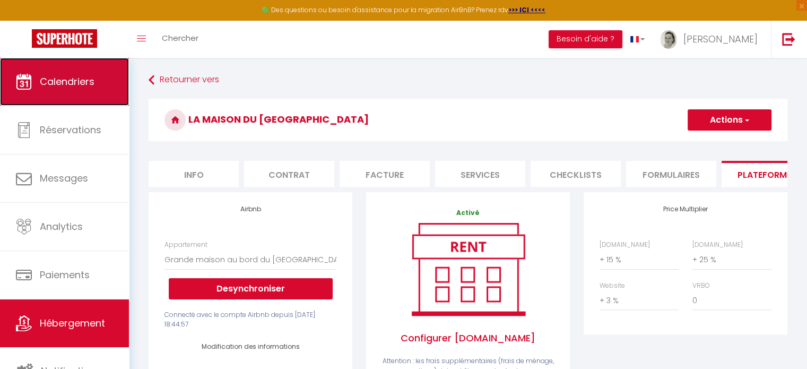
click at [90, 84] on span "Calendriers" at bounding box center [67, 81] width 55 height 13
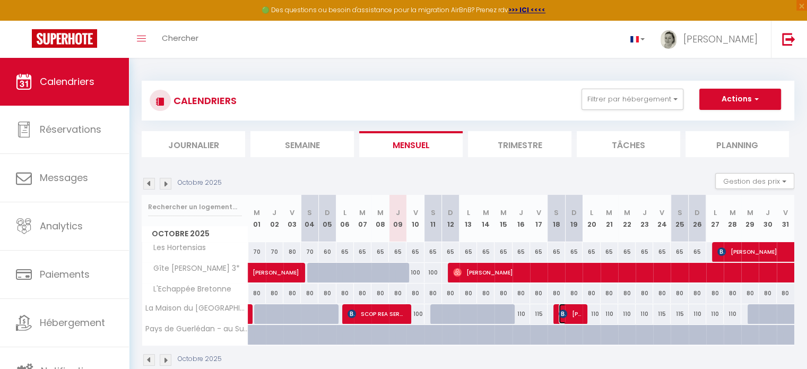
click at [568, 309] on span "[PERSON_NAME]" at bounding box center [570, 314] width 23 height 20
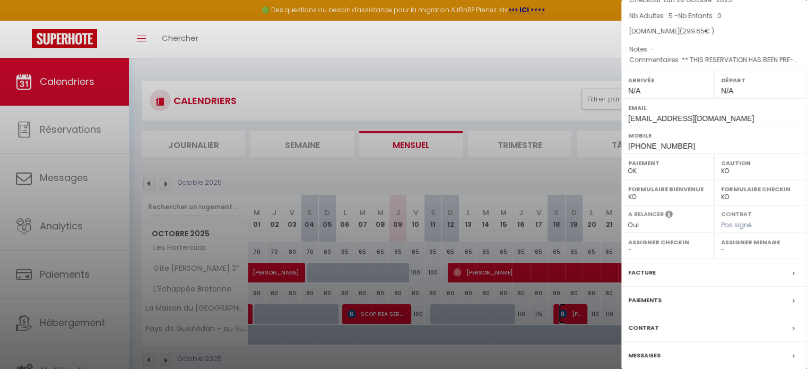
scroll to position [141, 0]
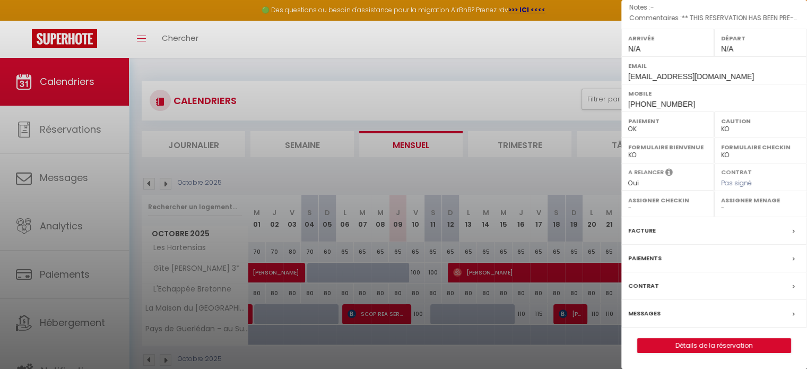
click at [732, 209] on select "- [PERSON_NAME] [PERSON_NAME] [PERSON_NAME] [PERSON_NAME] LE BOUDEC [PERSON_NAM…" at bounding box center [760, 208] width 79 height 10
click at [721, 204] on select "- [PERSON_NAME] [PERSON_NAME] [PERSON_NAME] [PERSON_NAME] LE BOUDEC [PERSON_NAM…" at bounding box center [760, 208] width 79 height 10
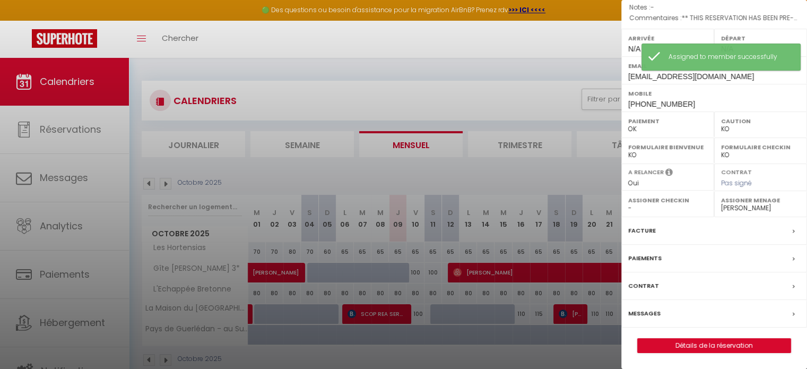
click at [596, 362] on div at bounding box center [403, 184] width 807 height 369
